Goal: Task Accomplishment & Management: Manage account settings

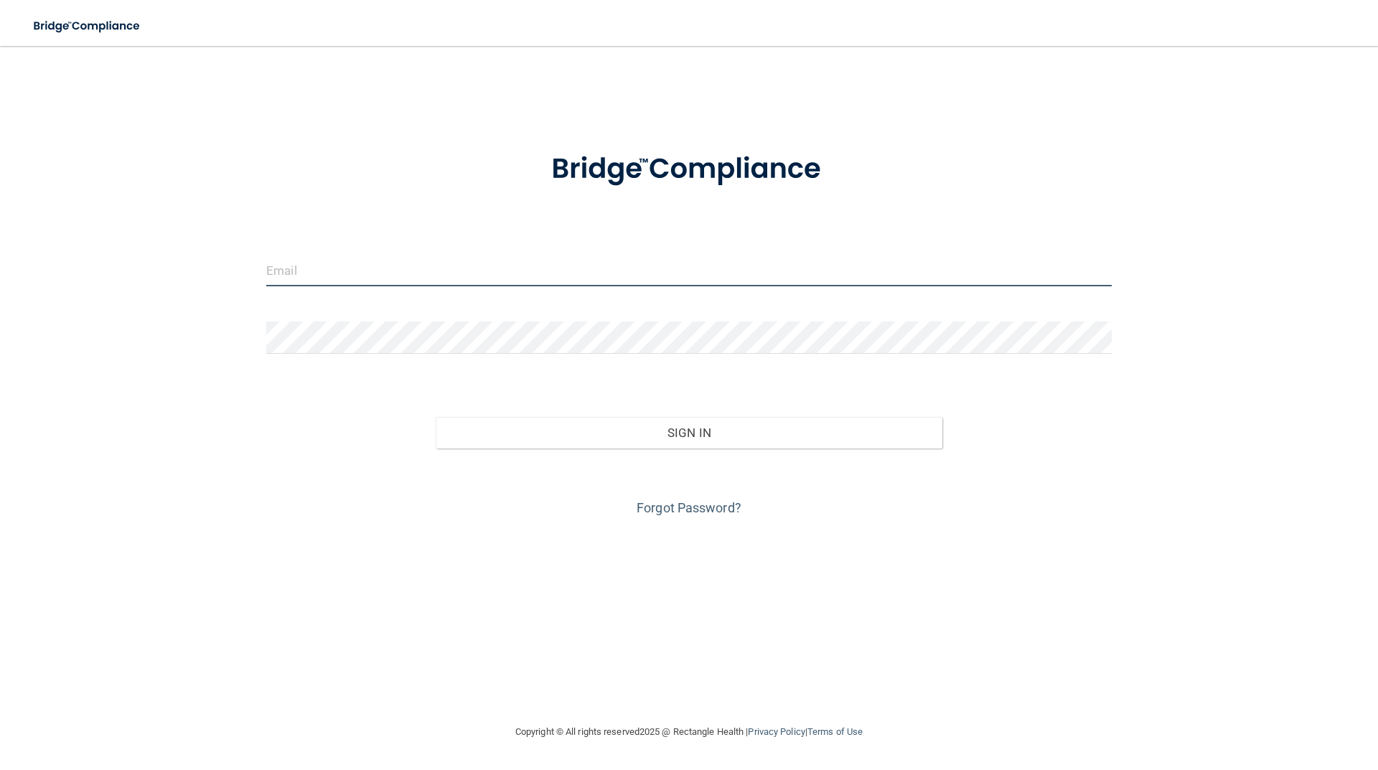
type input "[EMAIL_ADDRESS][DOMAIN_NAME]"
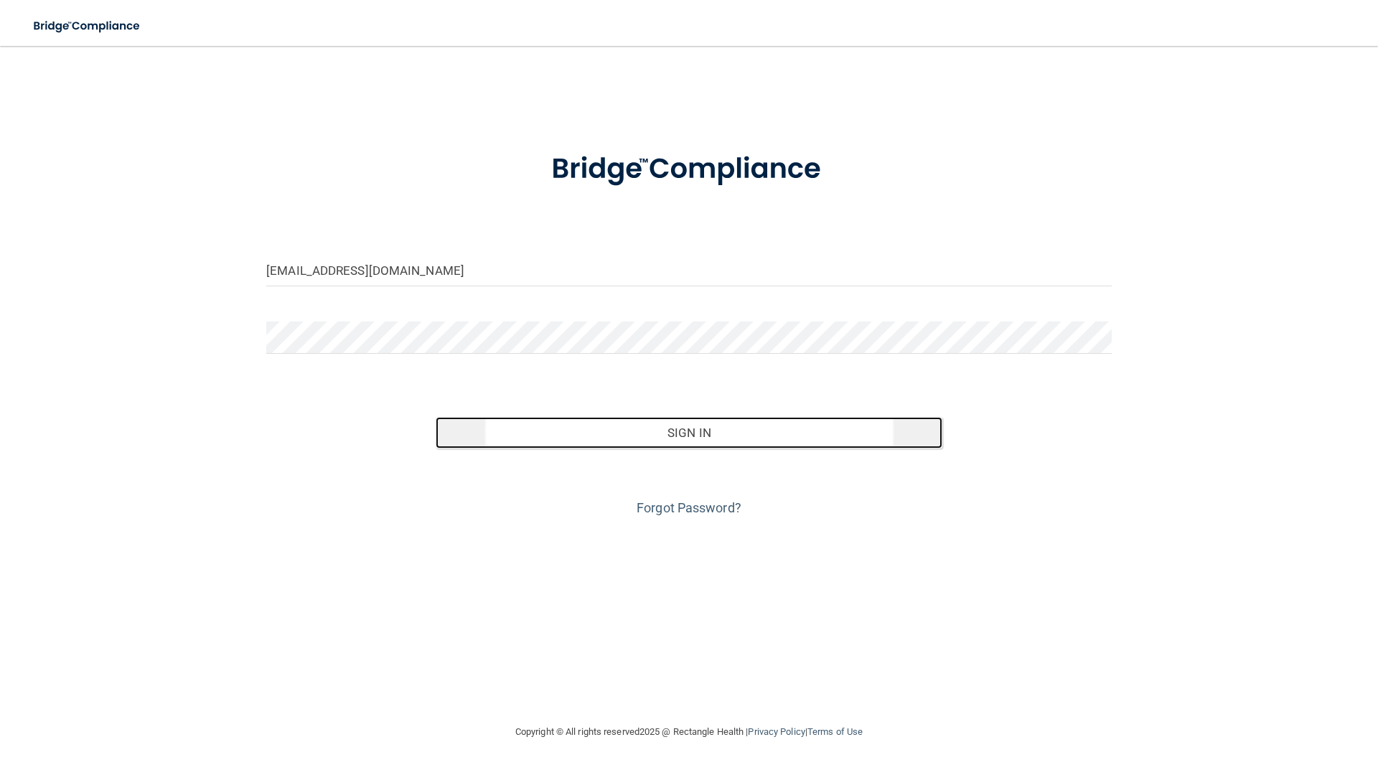
click at [772, 439] on button "Sign In" at bounding box center [690, 433] width 508 height 32
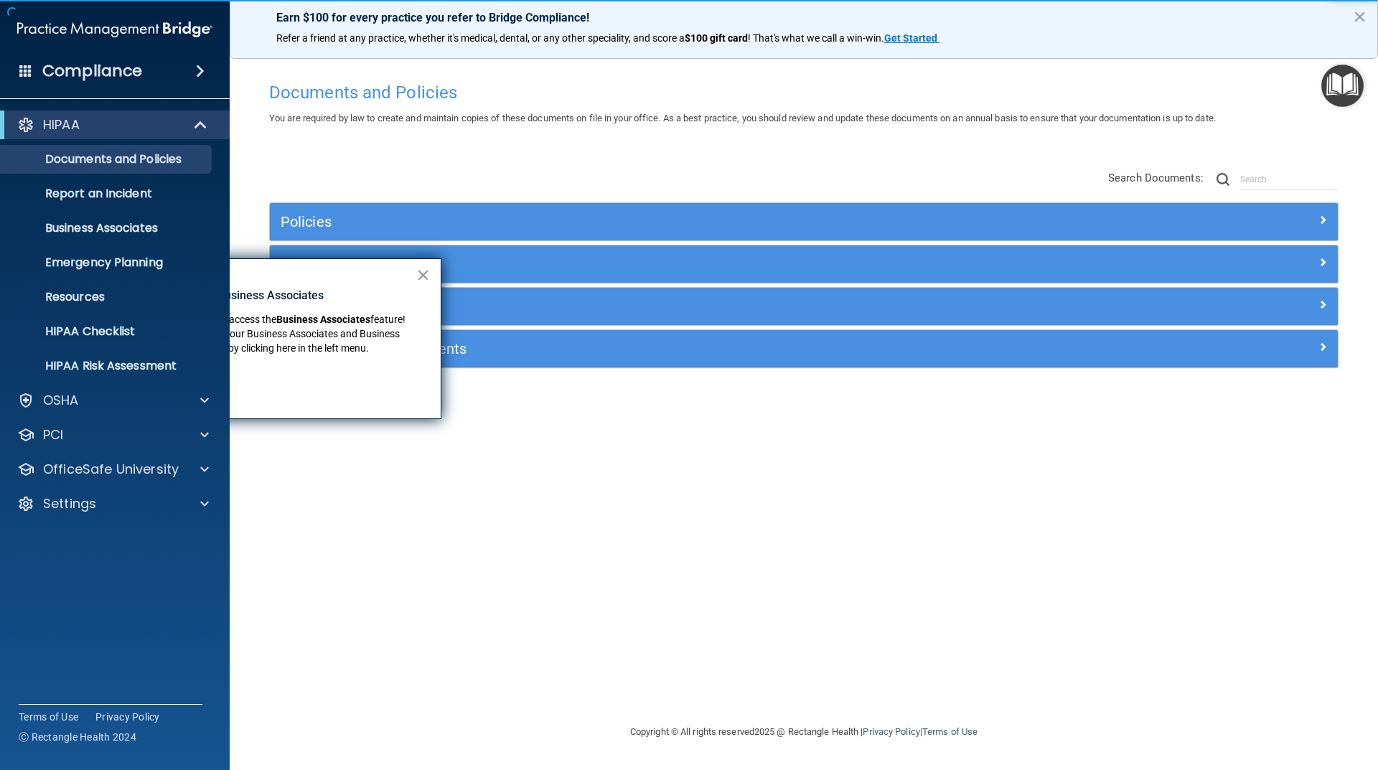
click at [423, 276] on button "×" at bounding box center [423, 274] width 14 height 23
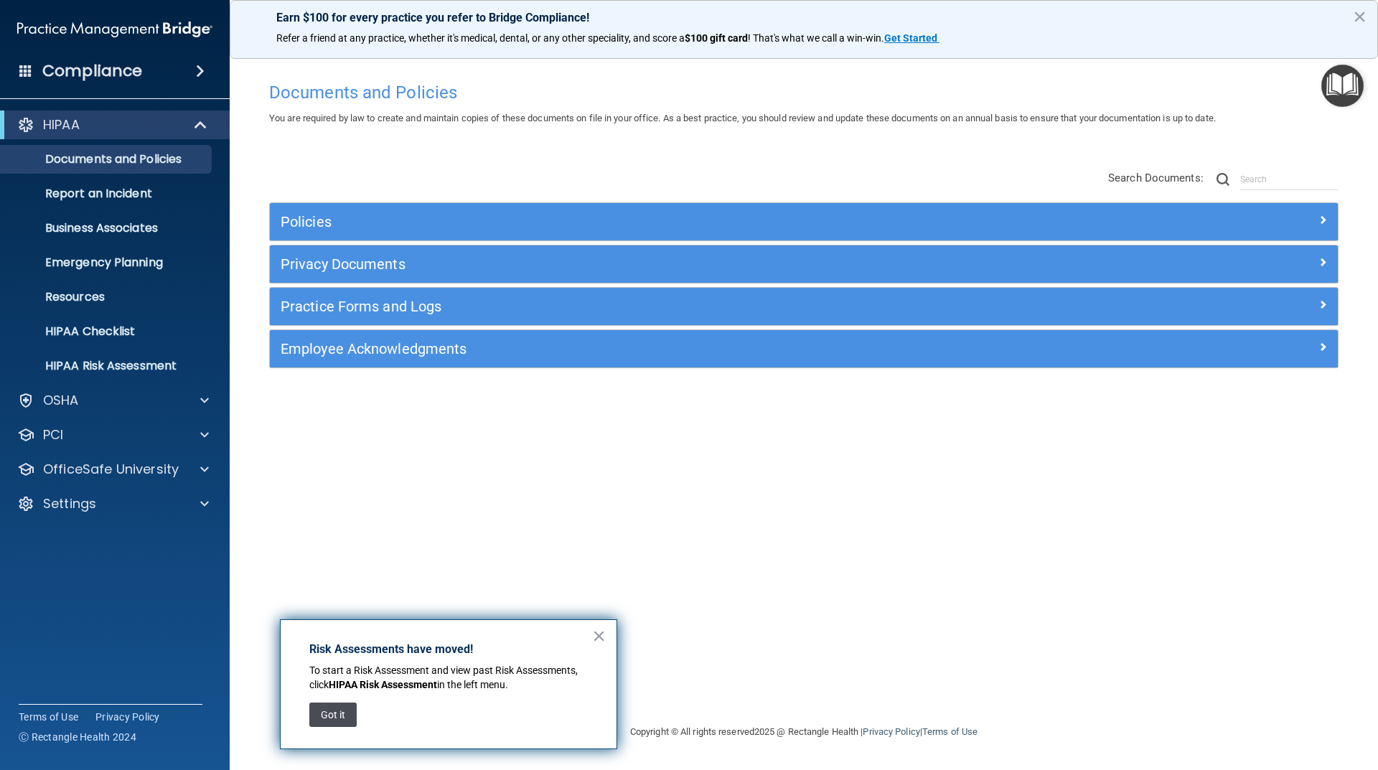
click at [337, 717] on button "Got it" at bounding box center [332, 715] width 47 height 24
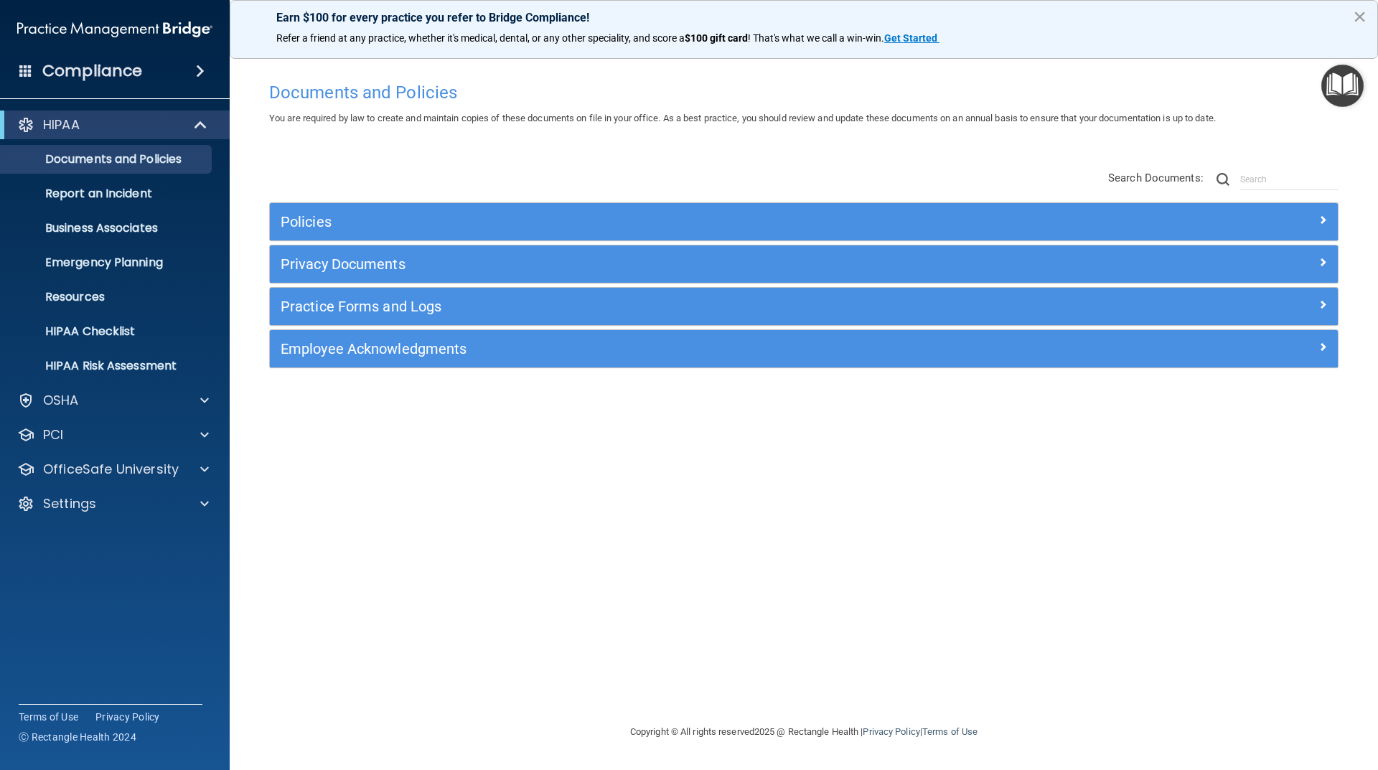
click at [1362, 9] on button "×" at bounding box center [1360, 16] width 14 height 23
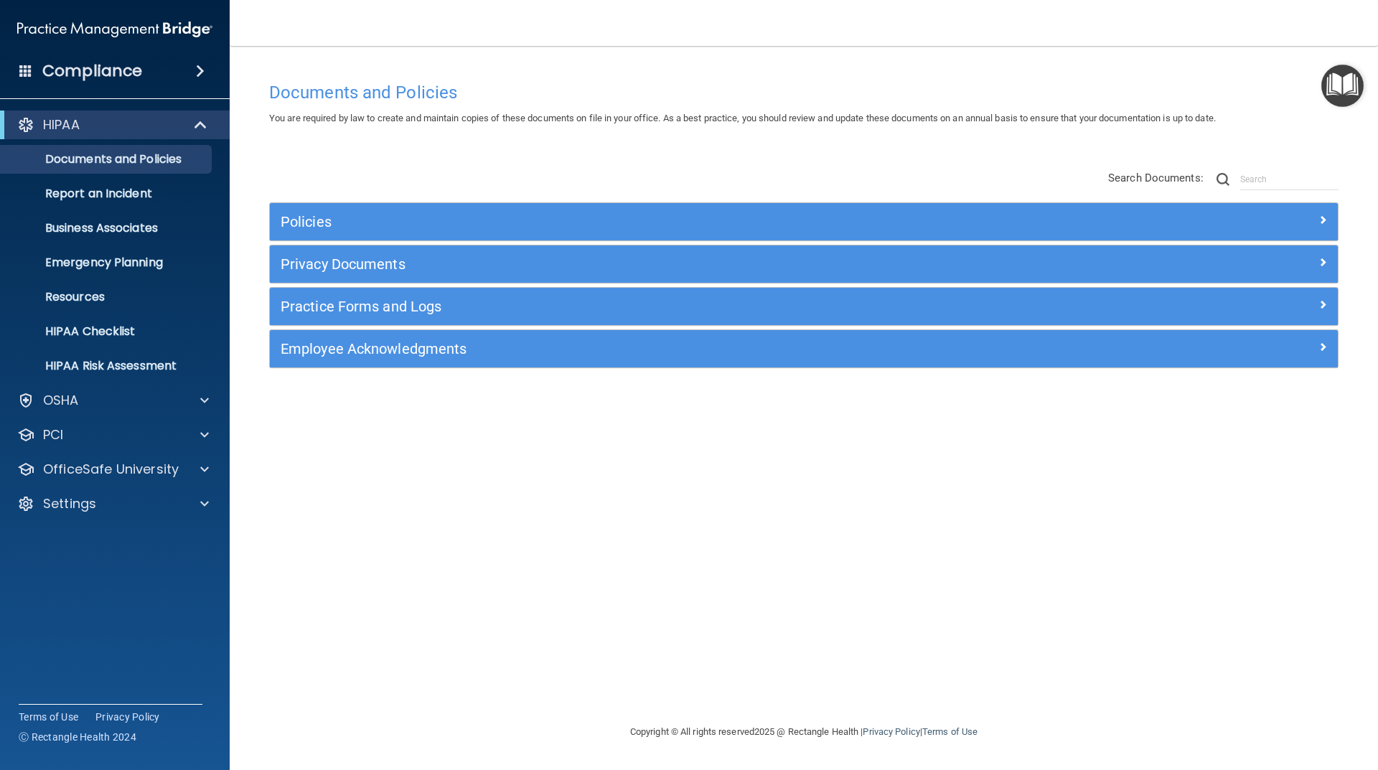
click at [179, 74] on div "Compliance" at bounding box center [115, 71] width 230 height 32
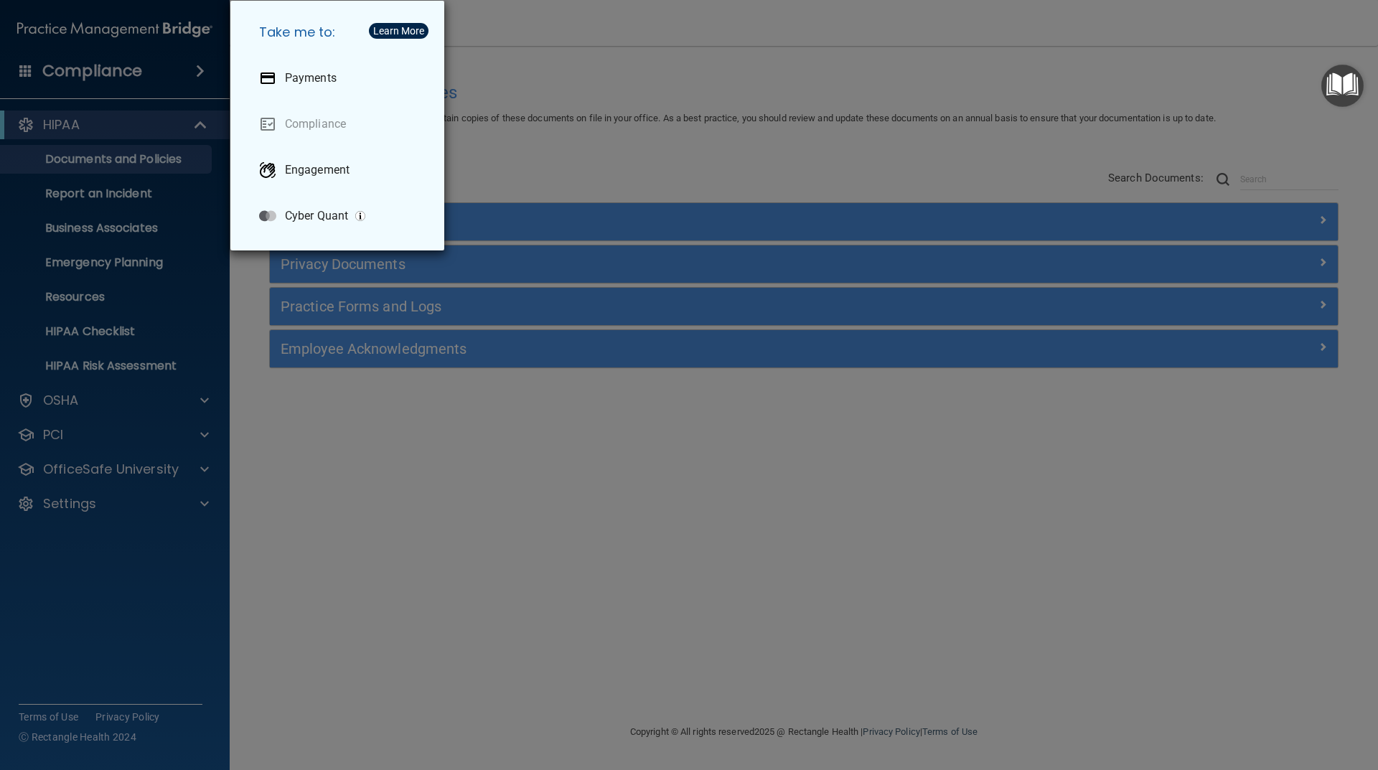
click at [170, 65] on div "Take me to: Payments Compliance Engagement Cyber Quant" at bounding box center [689, 385] width 1378 height 770
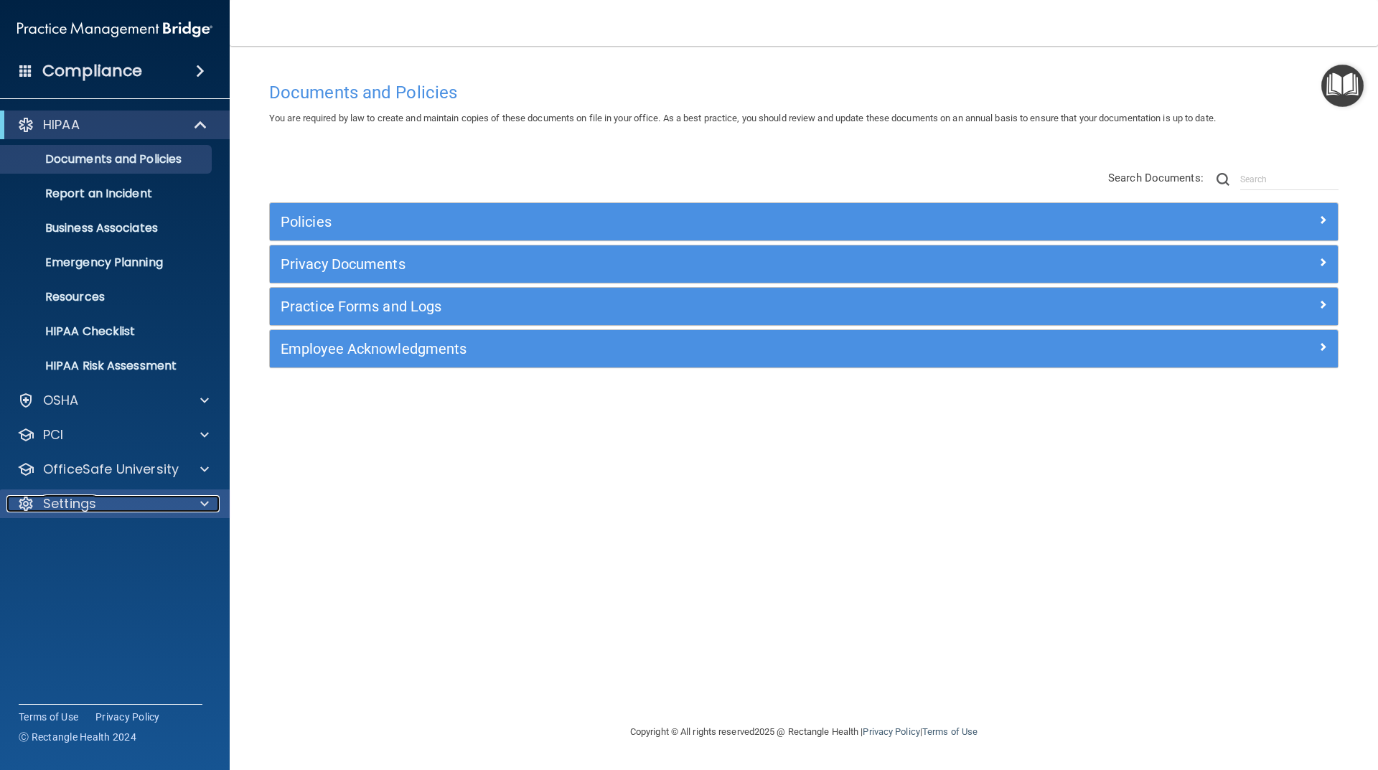
click at [111, 504] on div "Settings" at bounding box center [95, 503] width 178 height 17
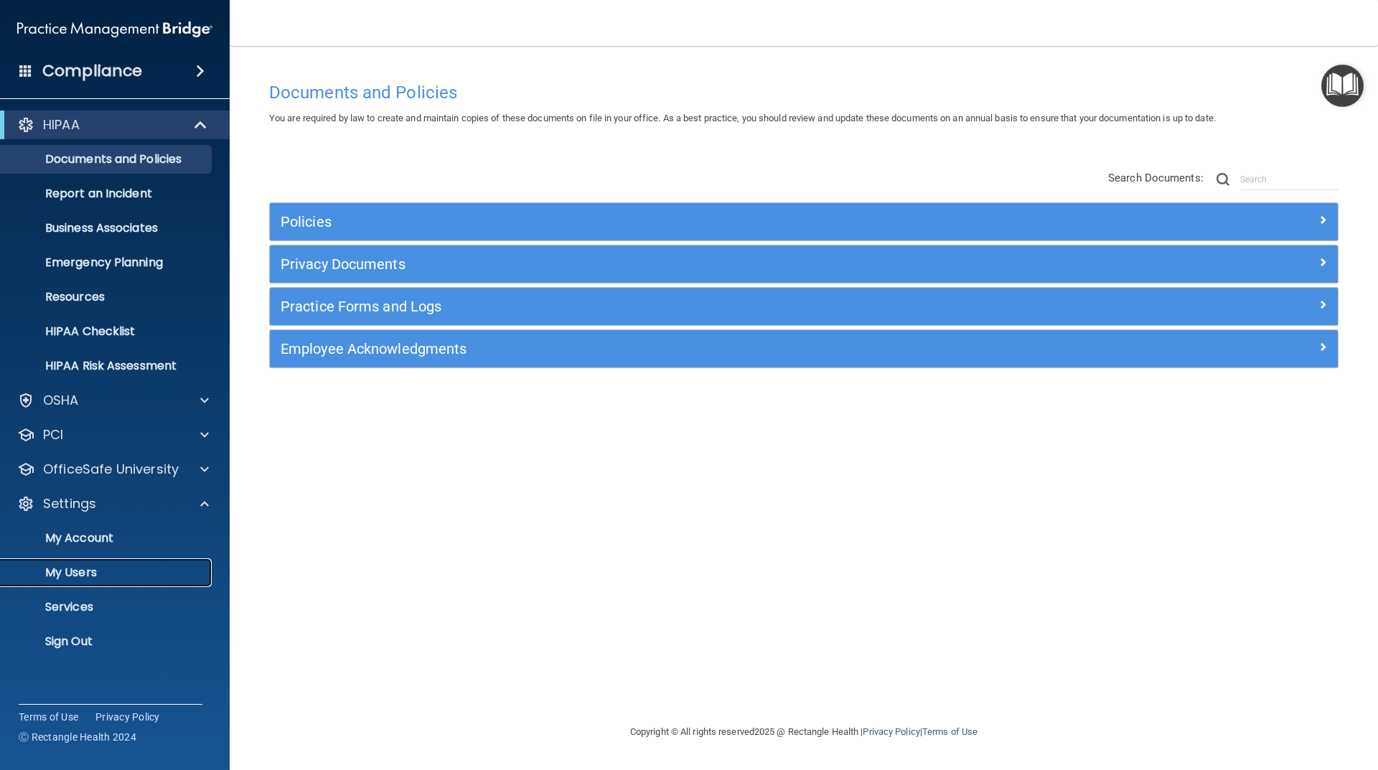
click at [82, 571] on p "My Users" at bounding box center [107, 573] width 196 height 14
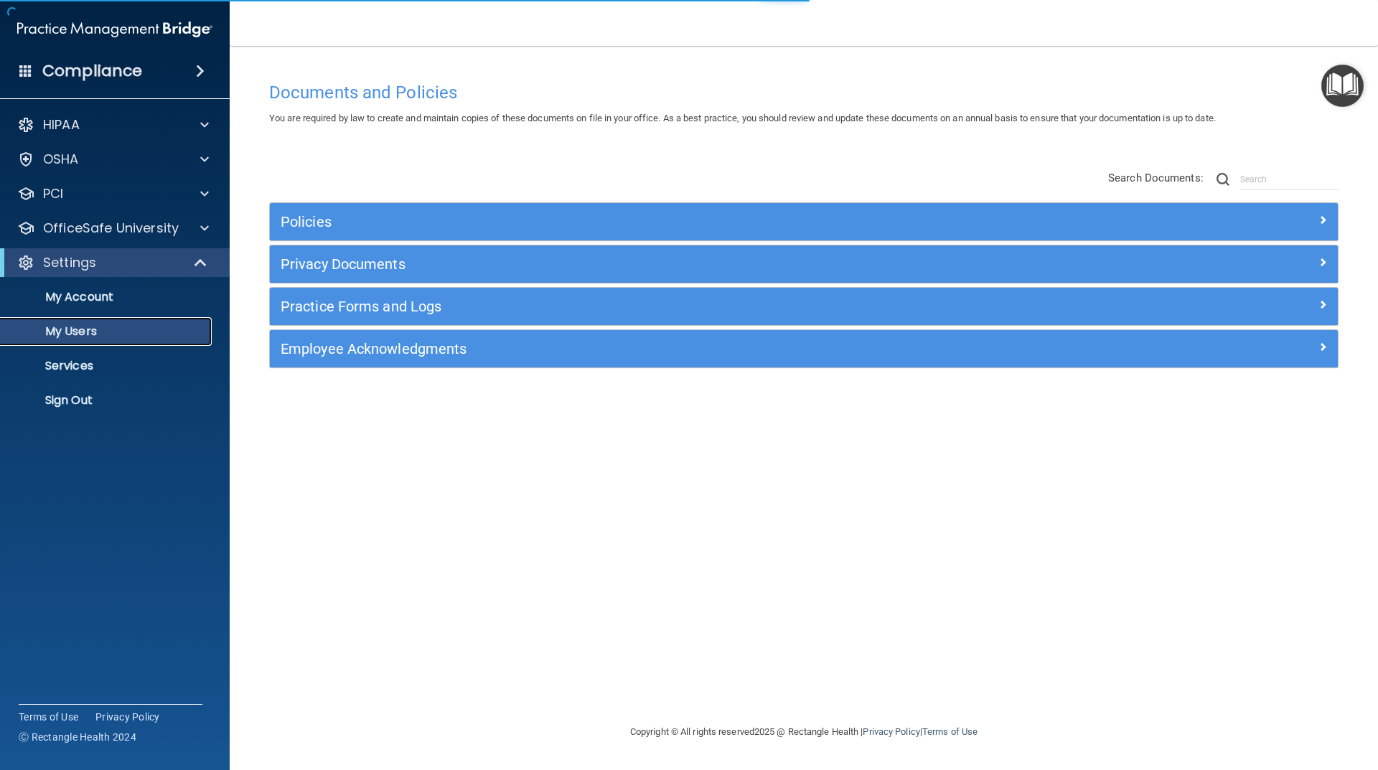
select select "20"
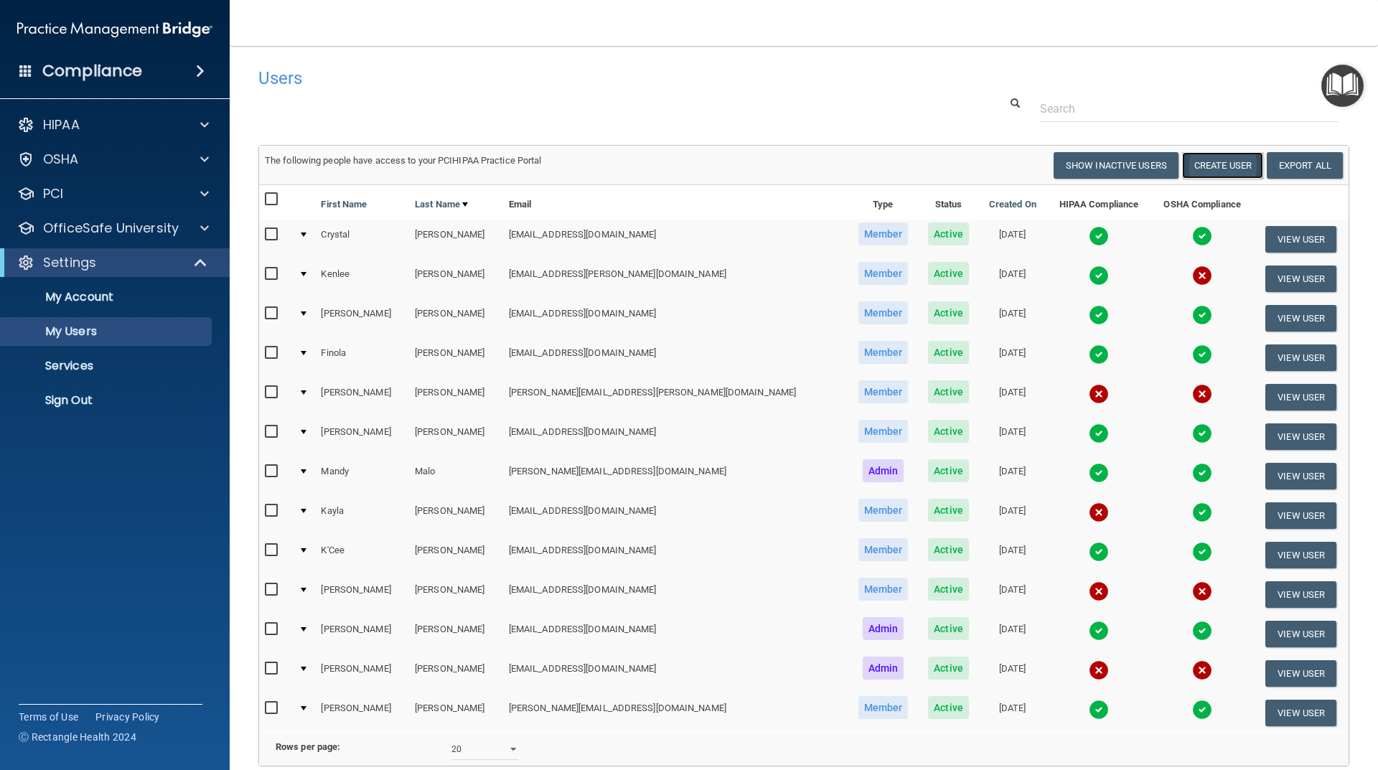
click at [1207, 165] on button "Create User" at bounding box center [1222, 165] width 81 height 27
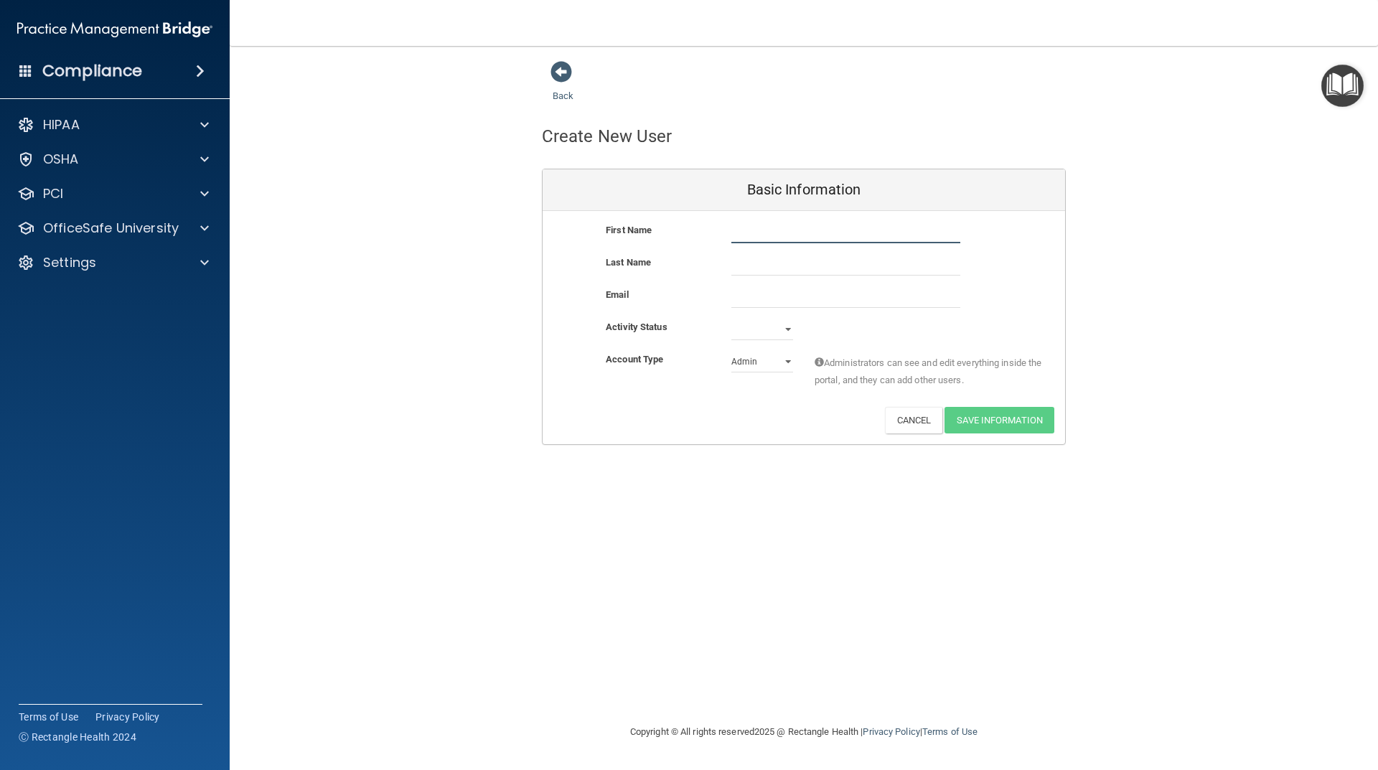
click at [790, 233] on input "text" at bounding box center [845, 233] width 229 height 22
type input "[PERSON_NAME]"
type input "[PERSON_NAME][EMAIL_ADDRESS][DOMAIN_NAME]"
click at [773, 329] on select "Active Inactive" at bounding box center [762, 330] width 62 height 22
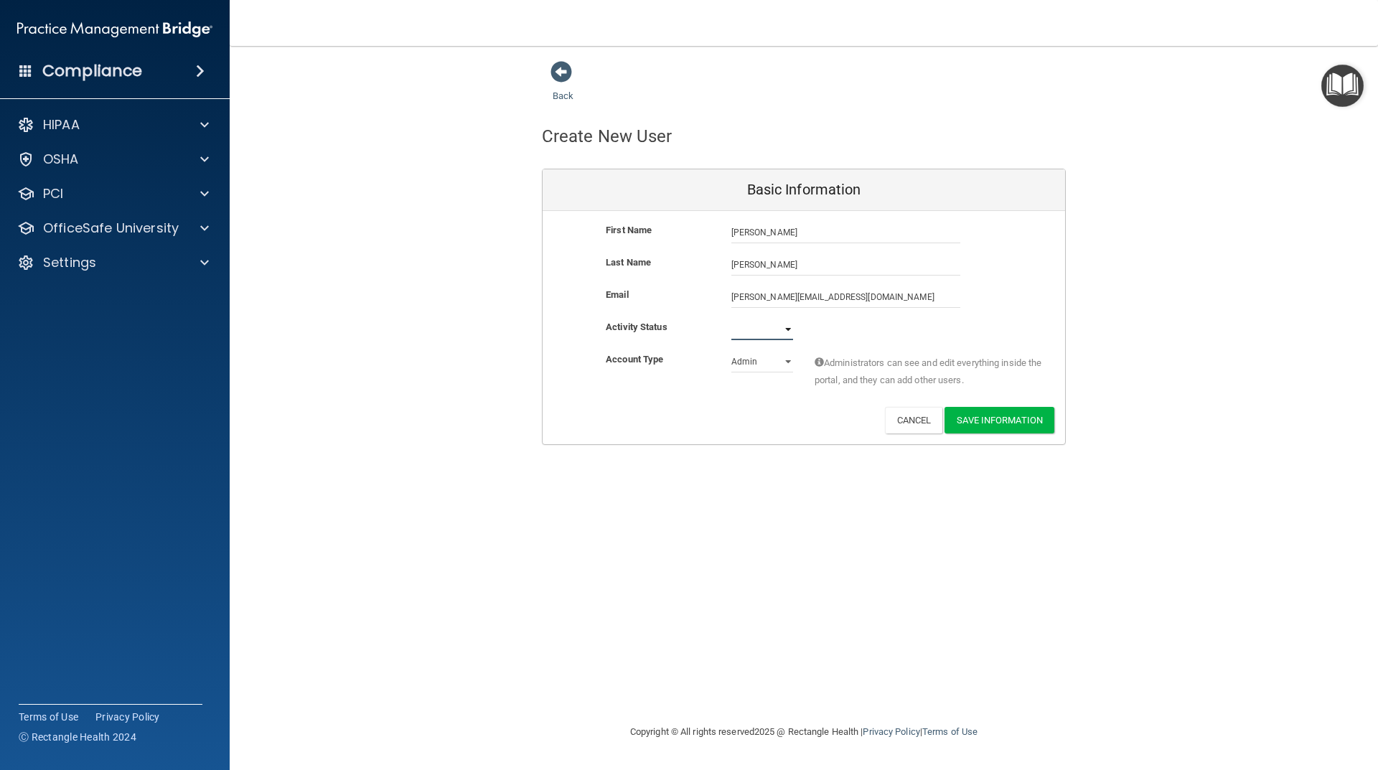
select select "active"
click at [731, 319] on select "Active Inactive" at bounding box center [762, 330] width 62 height 22
click at [766, 364] on select "Admin Member" at bounding box center [762, 362] width 62 height 22
select select "practice_member"
click at [731, 351] on select "Admin Member" at bounding box center [762, 362] width 62 height 22
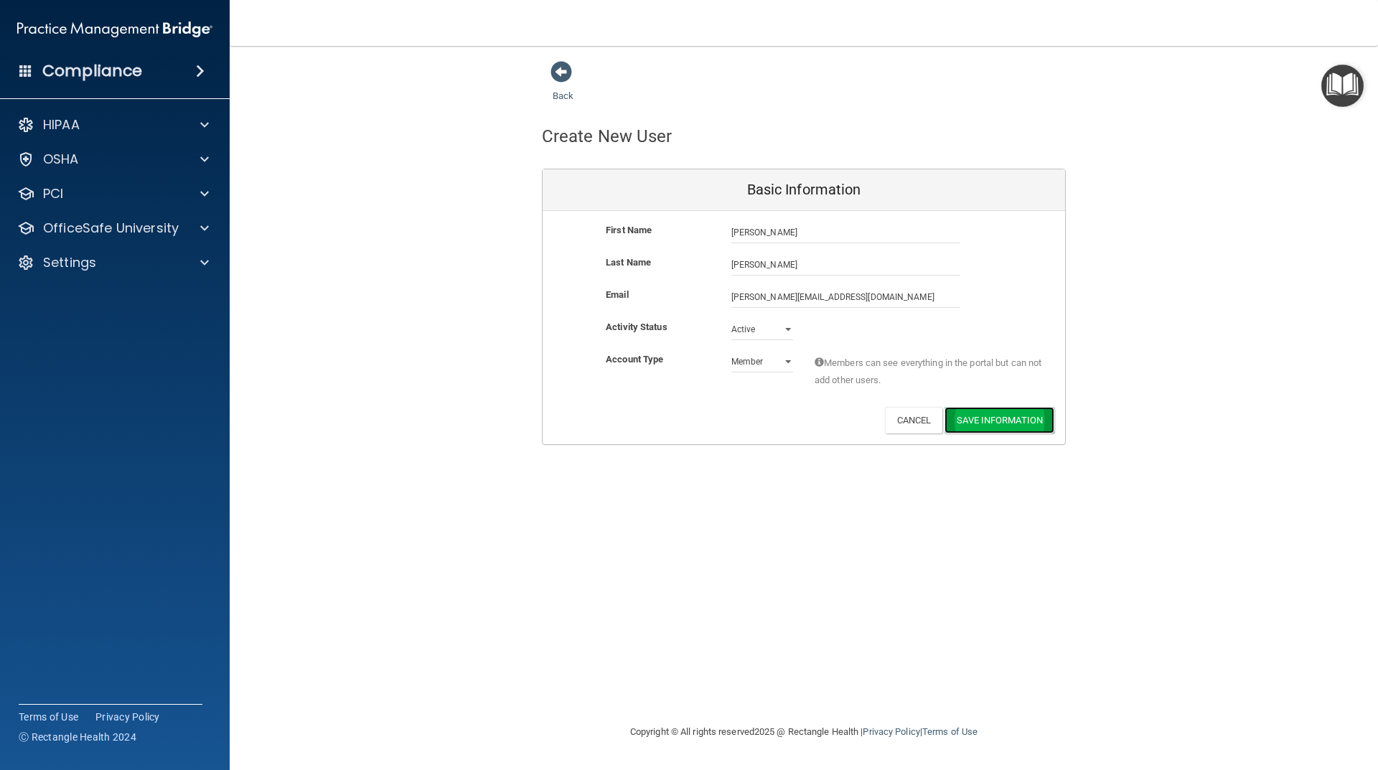
click at [986, 415] on button "Save Information" at bounding box center [1000, 420] width 110 height 27
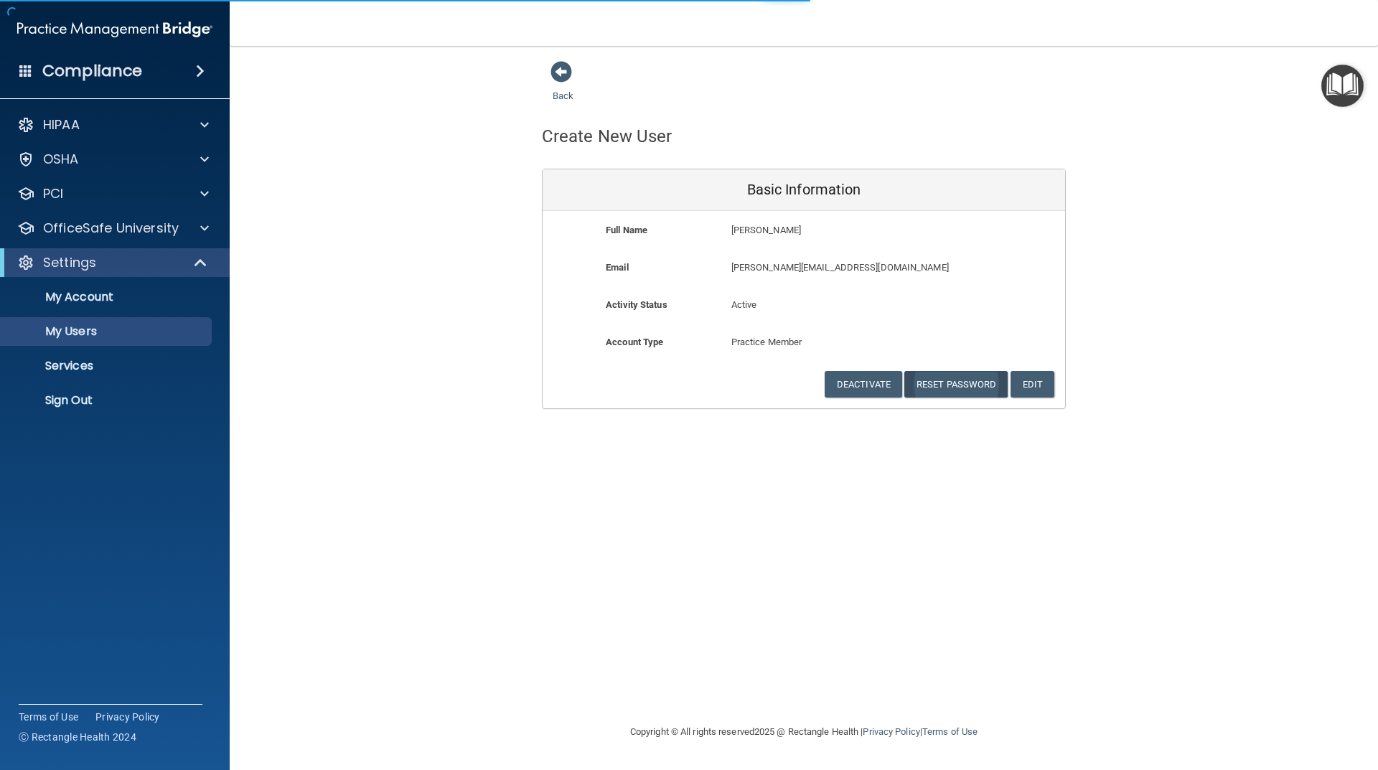
select select "20"
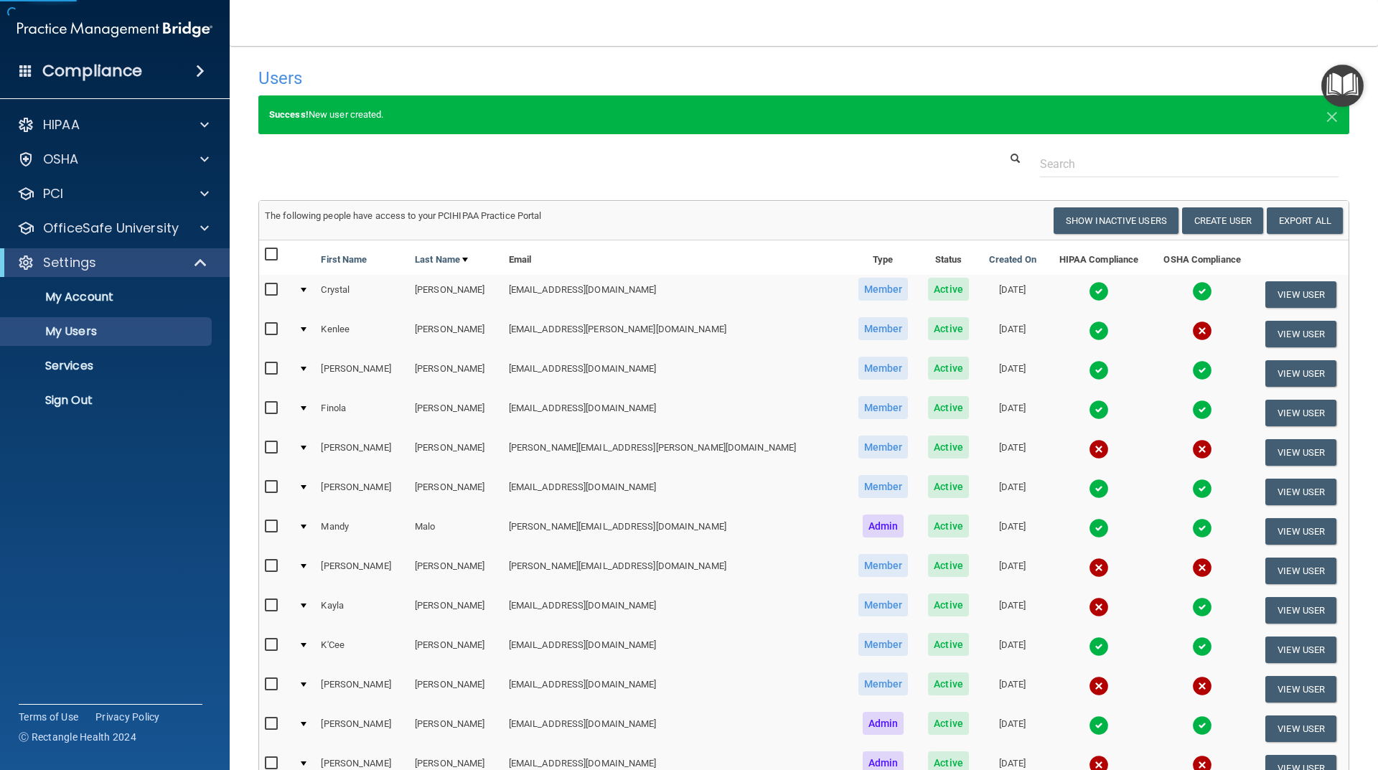
click at [978, 388] on td "[DATE]" at bounding box center [1012, 373] width 68 height 39
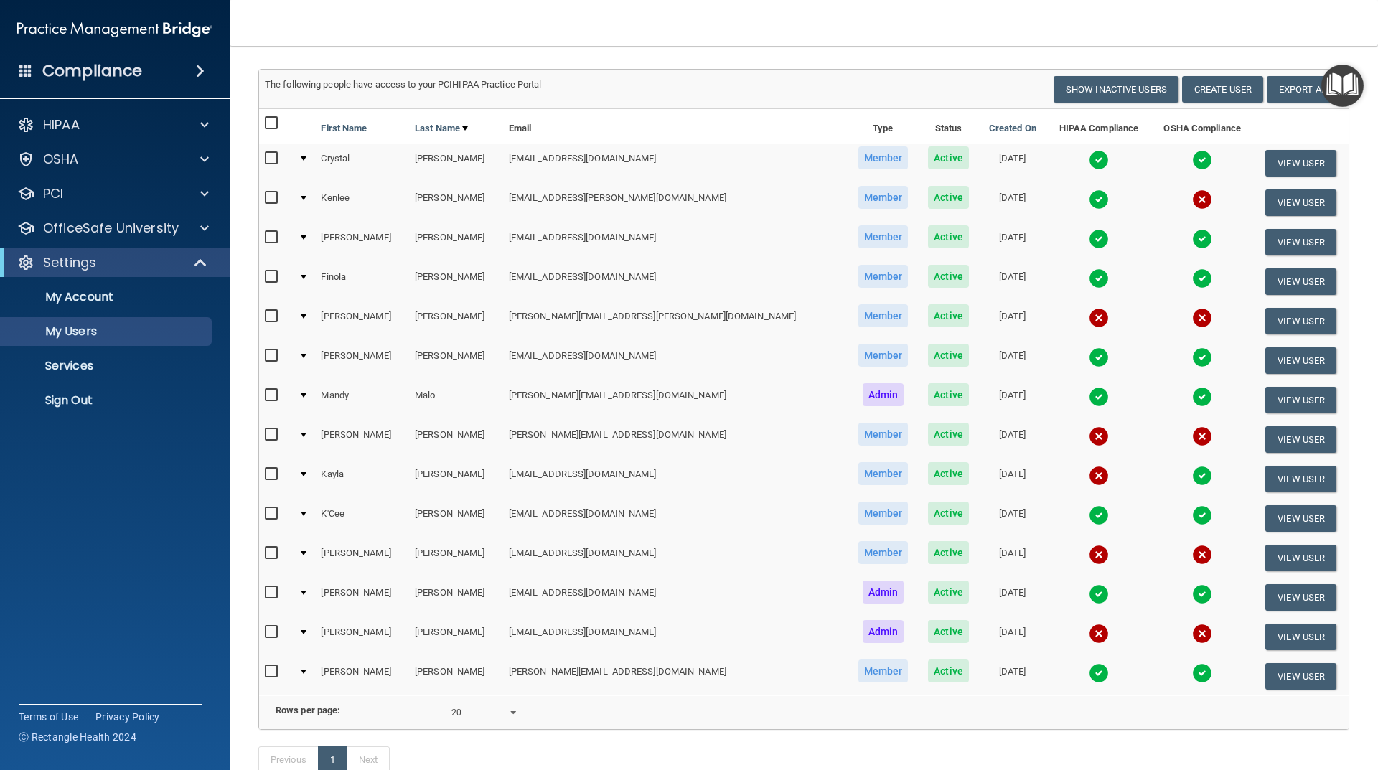
scroll to position [144, 0]
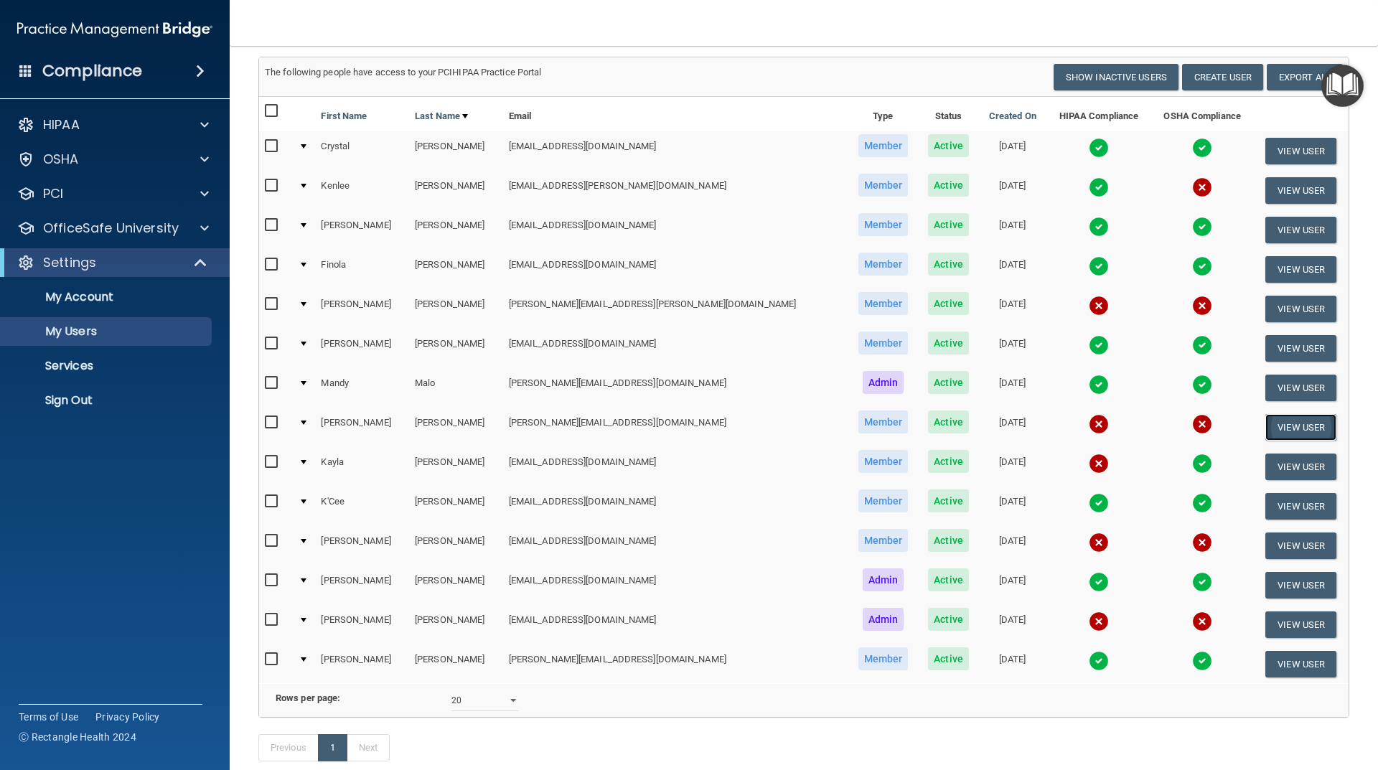
click at [1276, 431] on button "View User" at bounding box center [1301, 427] width 71 height 27
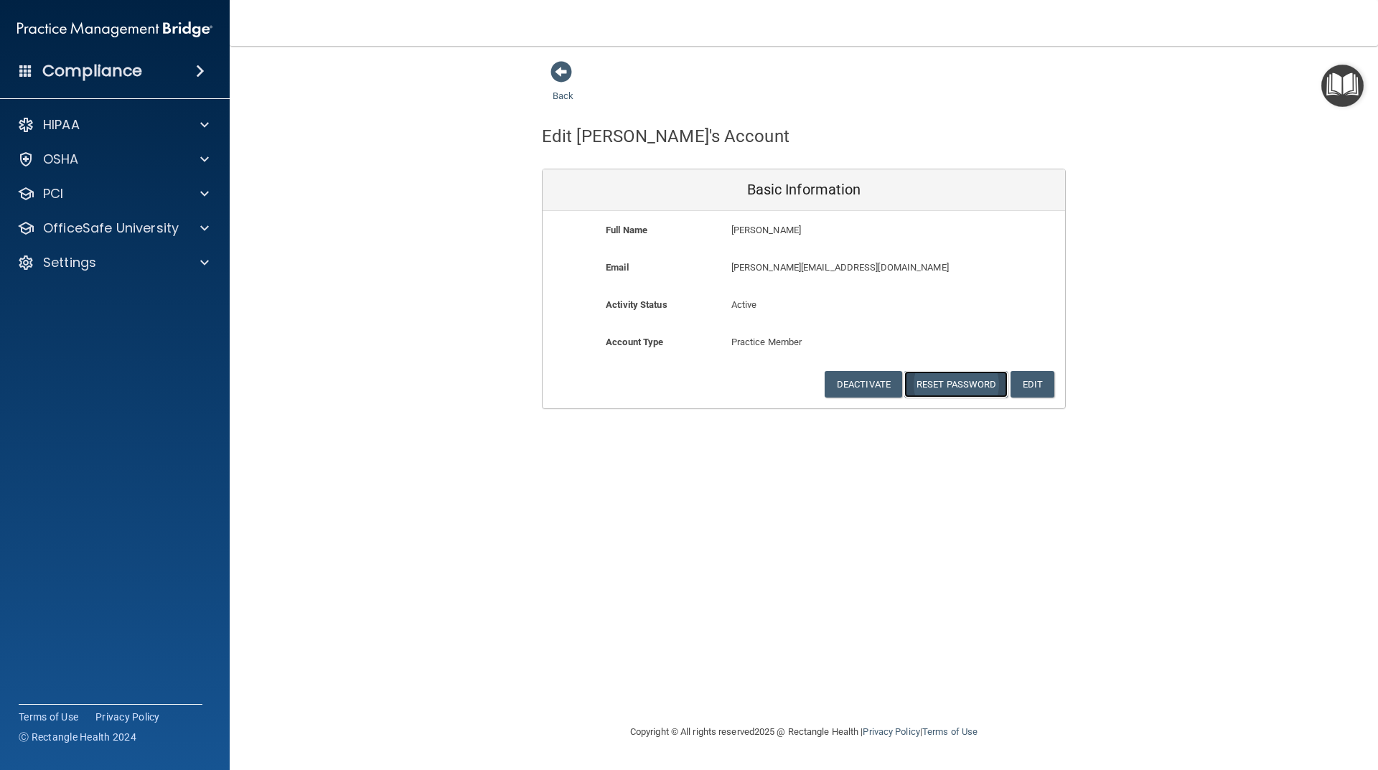
click at [942, 382] on button "Reset Password" at bounding box center [955, 384] width 103 height 27
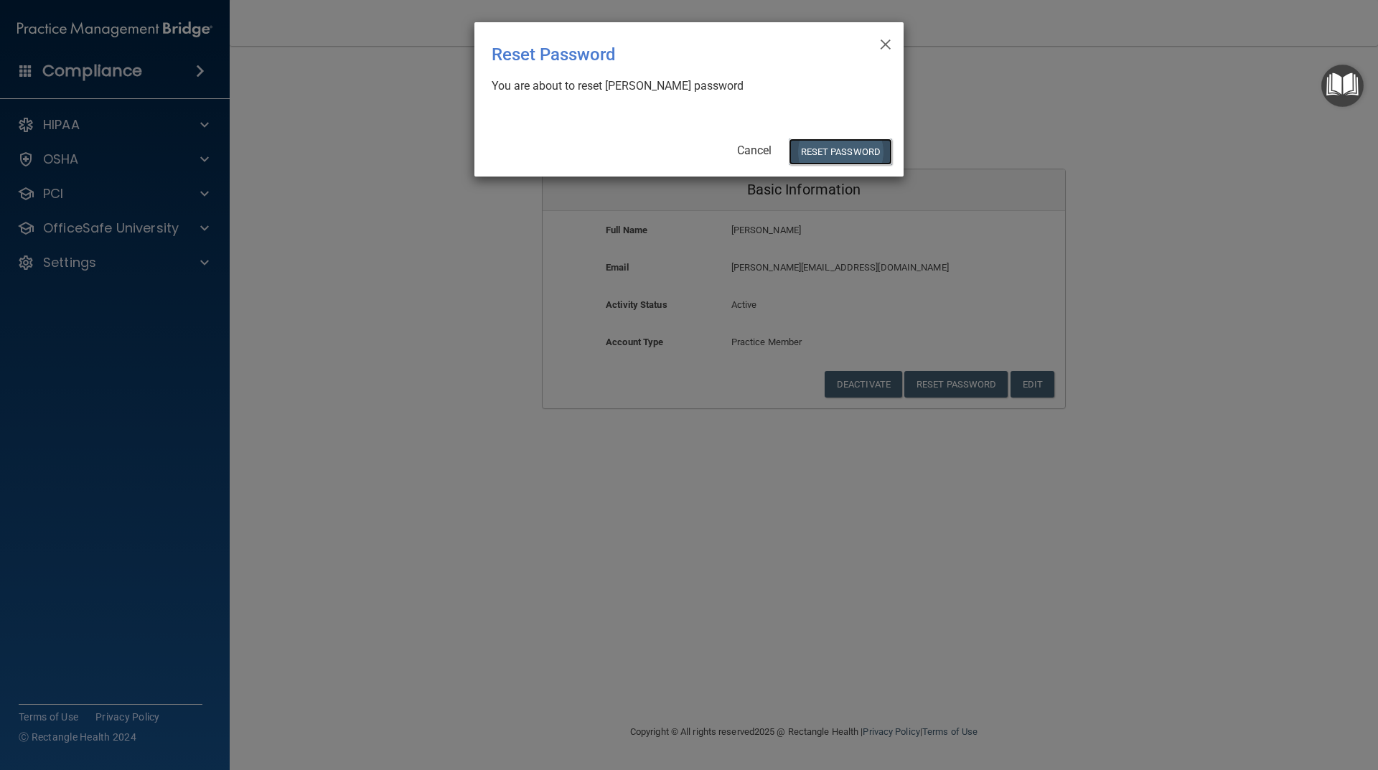
click at [837, 153] on button "Reset Password" at bounding box center [840, 152] width 103 height 27
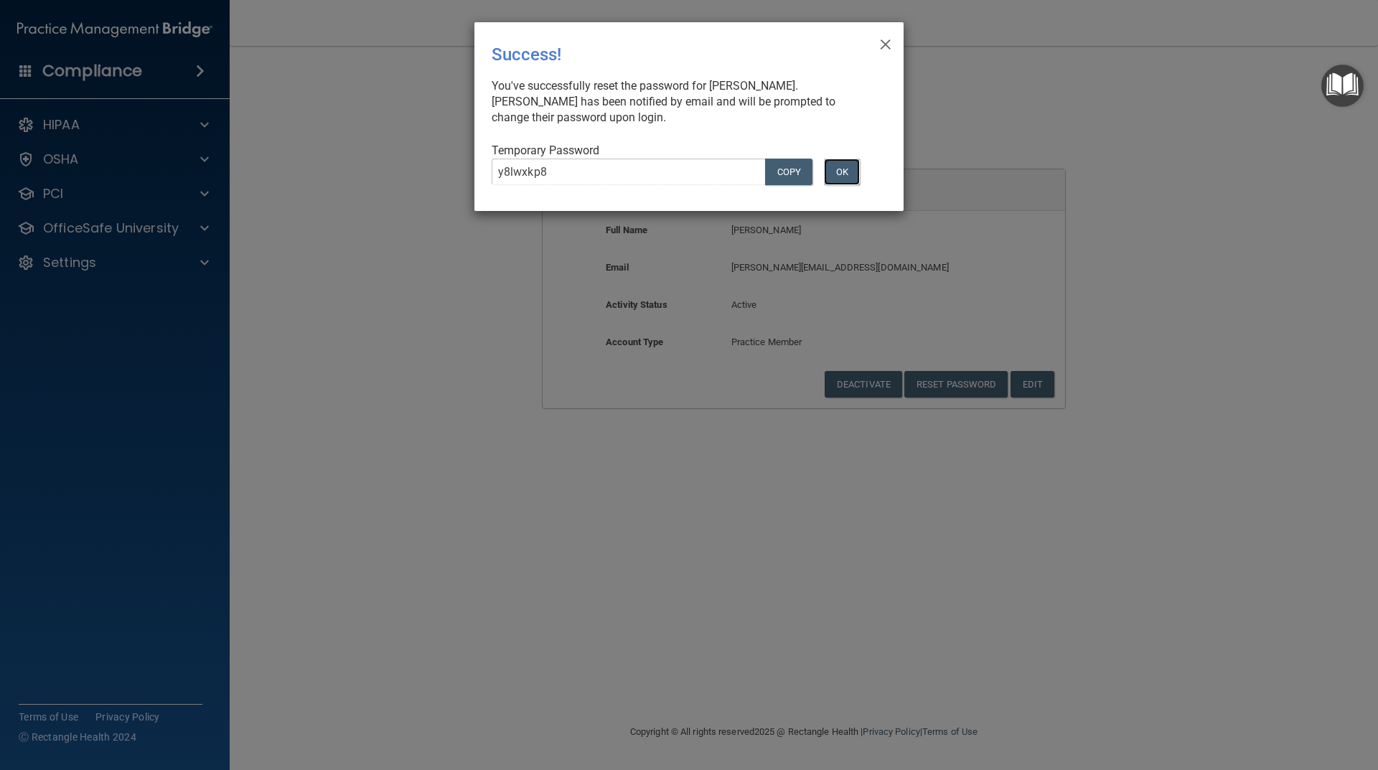
click at [843, 170] on button "OK" at bounding box center [842, 172] width 36 height 27
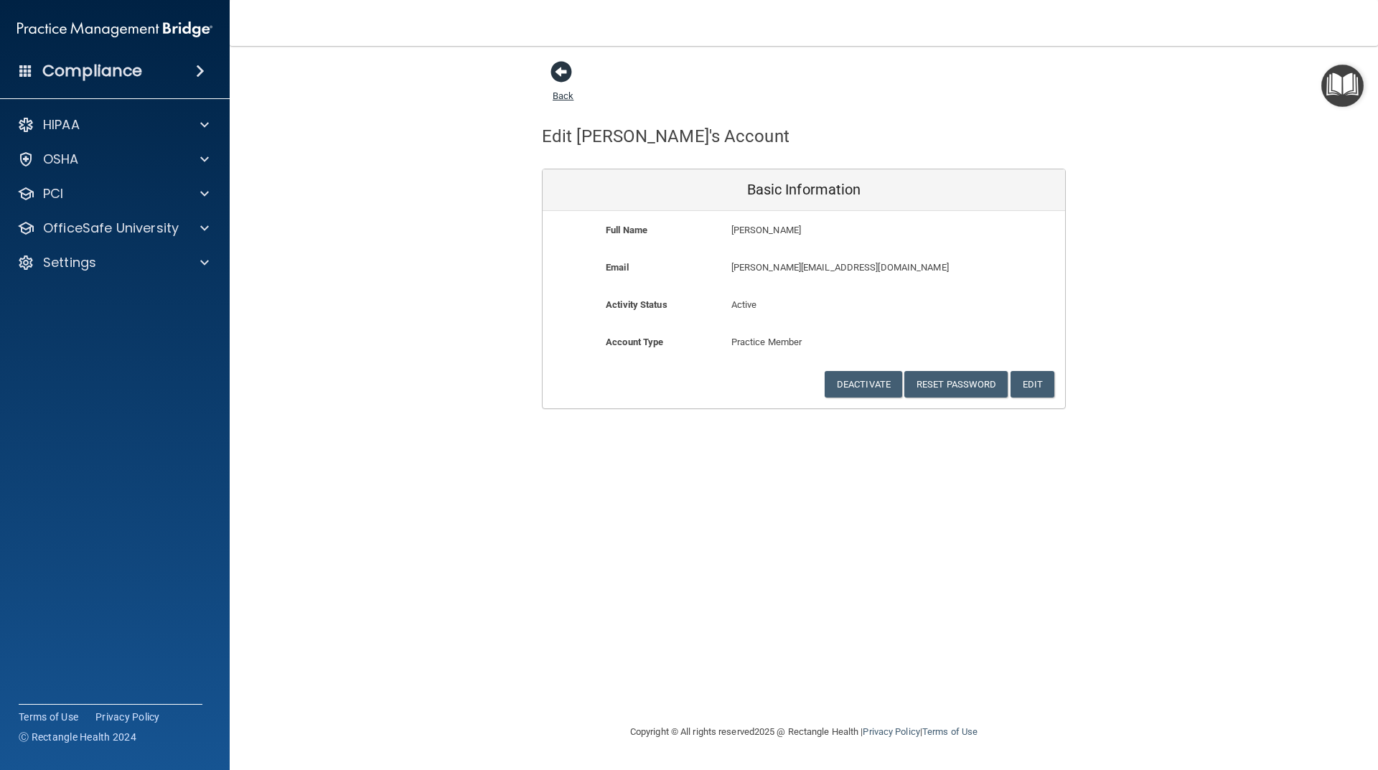
click at [563, 73] on span at bounding box center [562, 72] width 22 height 22
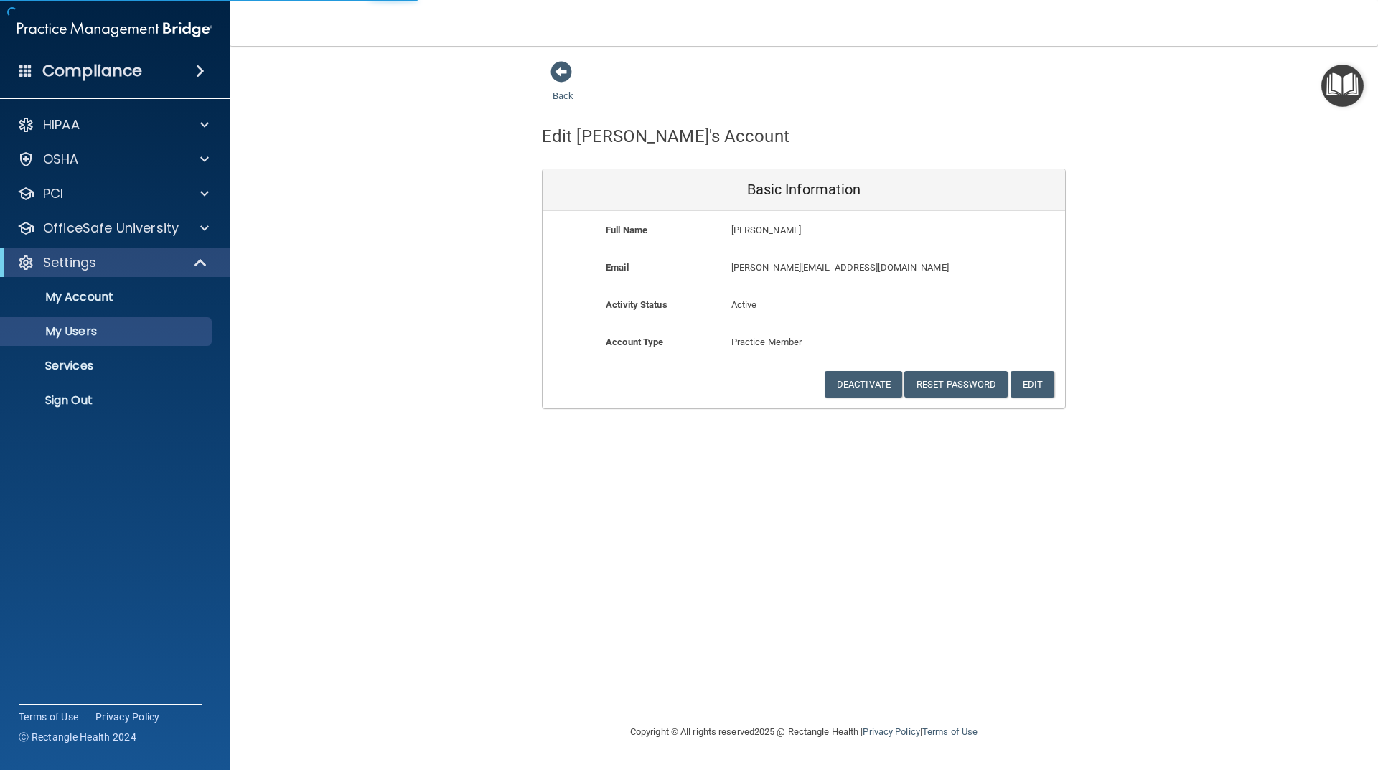
select select "20"
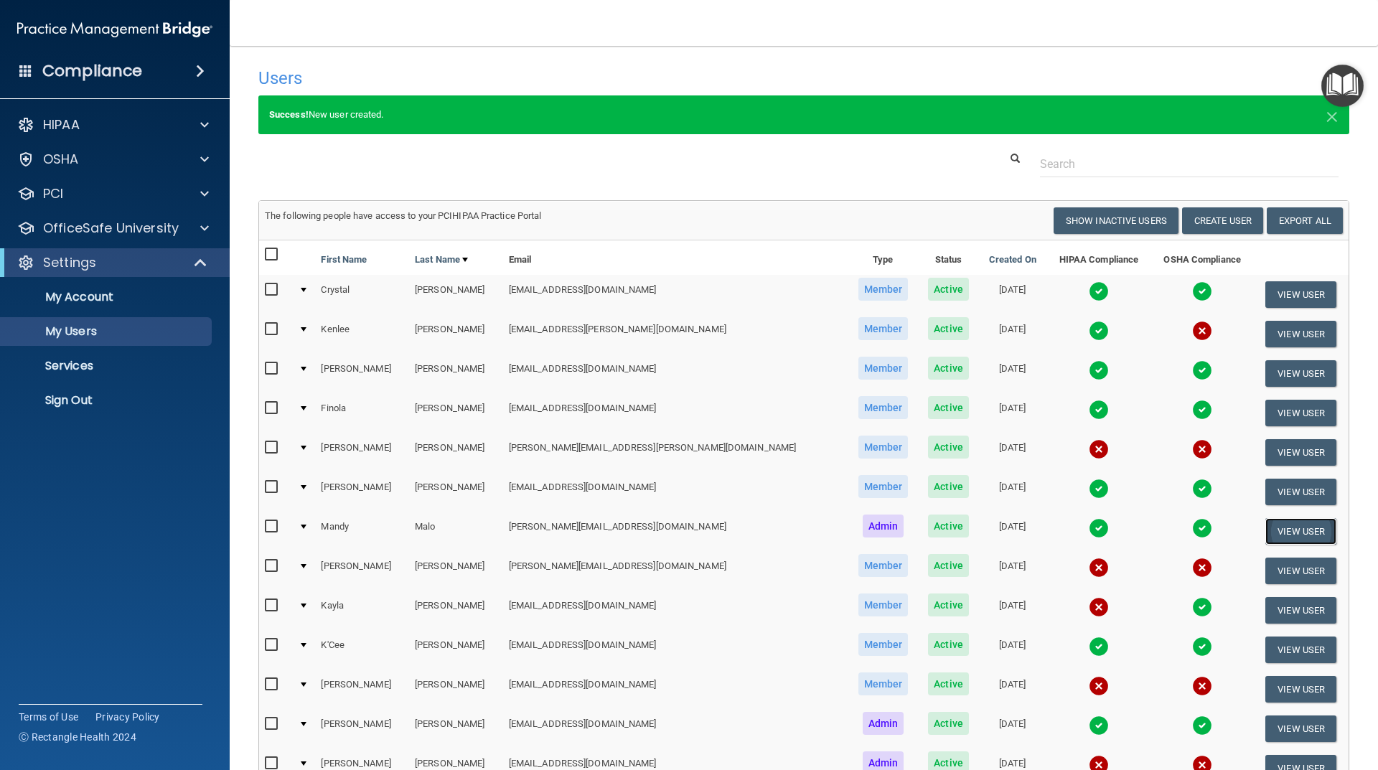
click at [1298, 529] on button "View User" at bounding box center [1301, 531] width 71 height 27
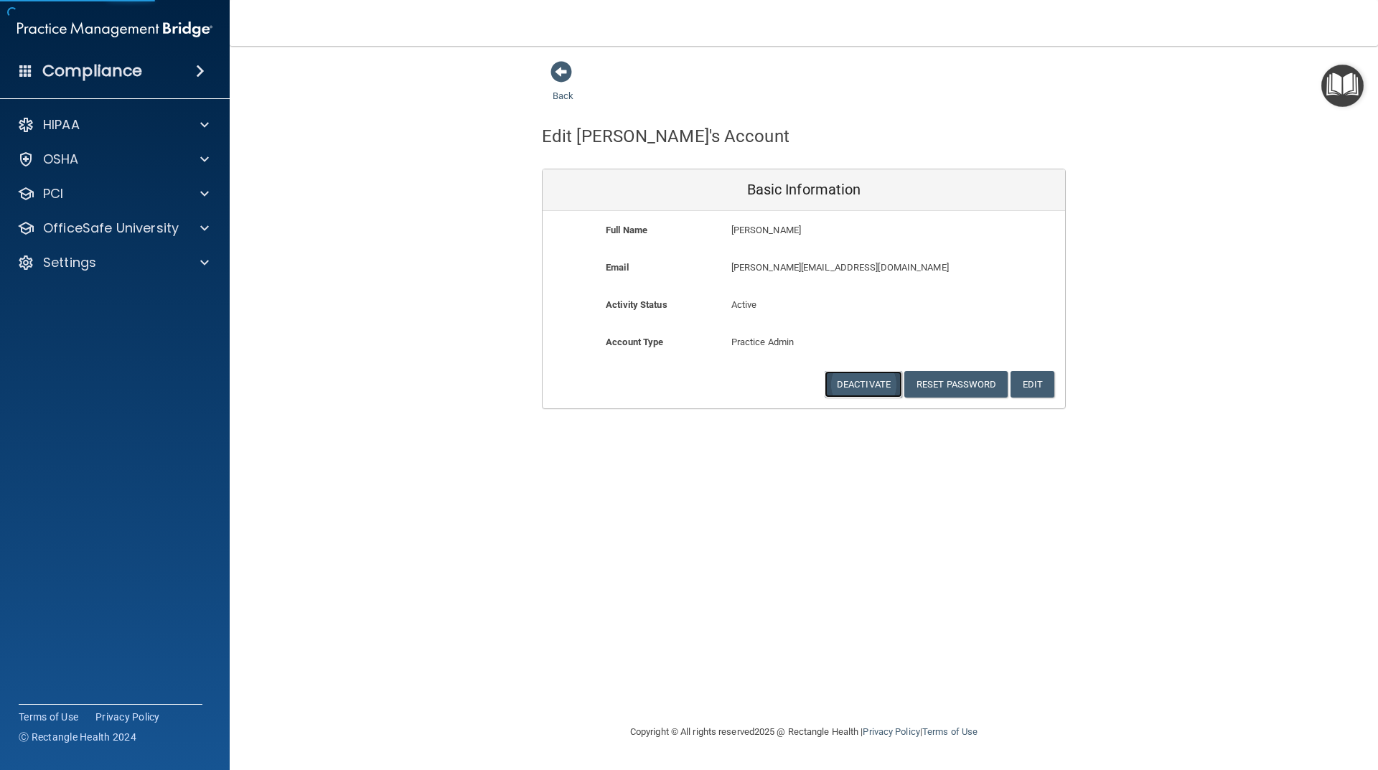
click at [869, 387] on button "Deactivate" at bounding box center [864, 384] width 78 height 27
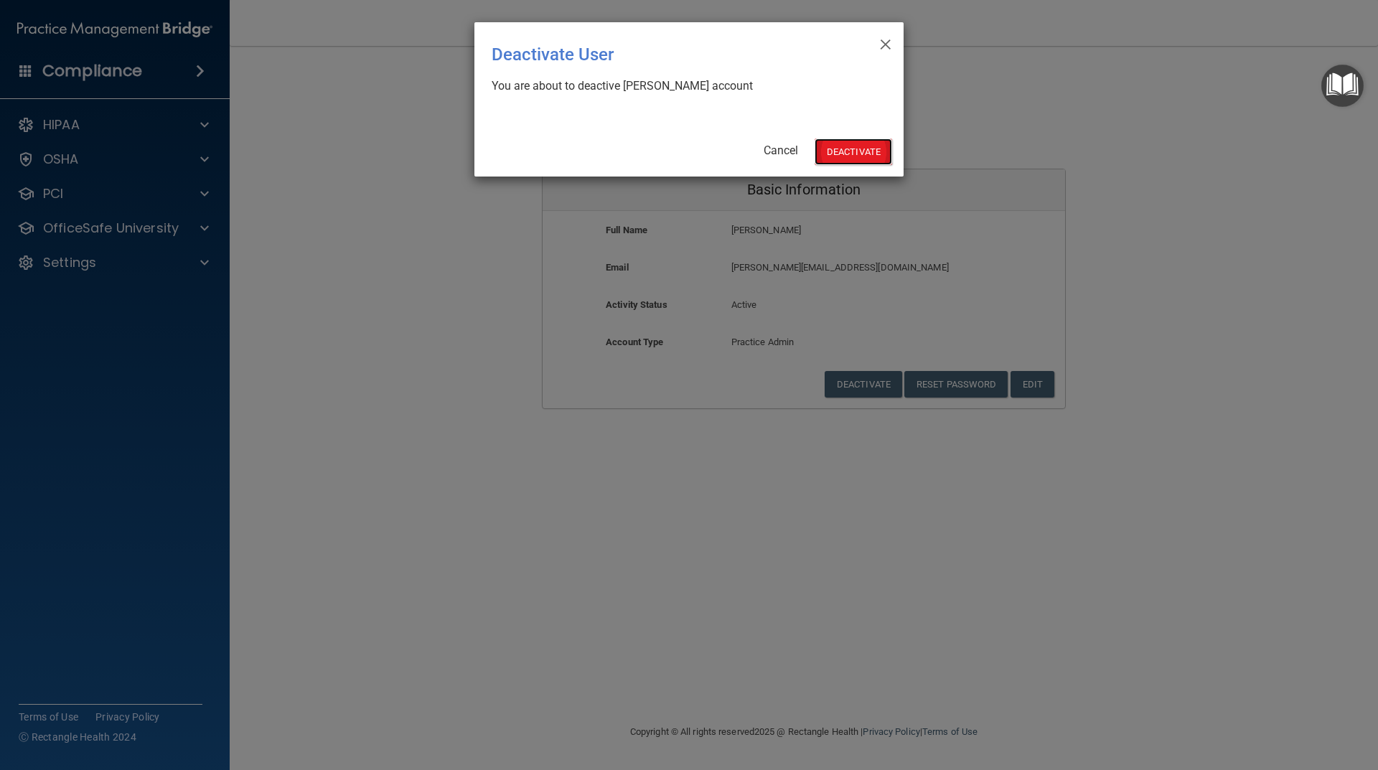
click at [851, 147] on button "Deactivate" at bounding box center [854, 152] width 78 height 27
